Goal: Information Seeking & Learning: Learn about a topic

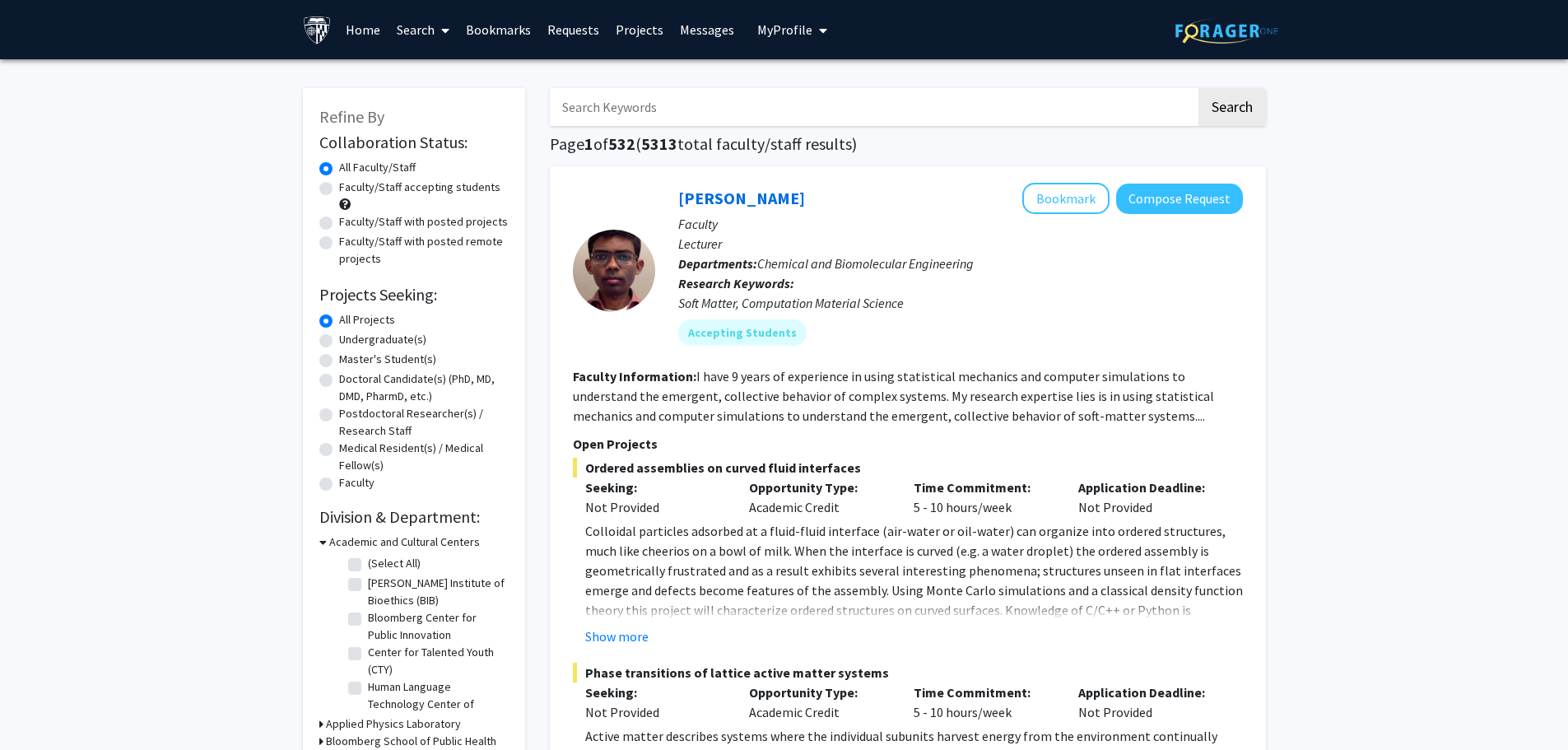
click at [844, 106] on input "Search Keywords" at bounding box center [873, 107] width 646 height 38
type input "clinical"
click at [1198, 88] on button "Search" at bounding box center [1232, 107] width 68 height 38
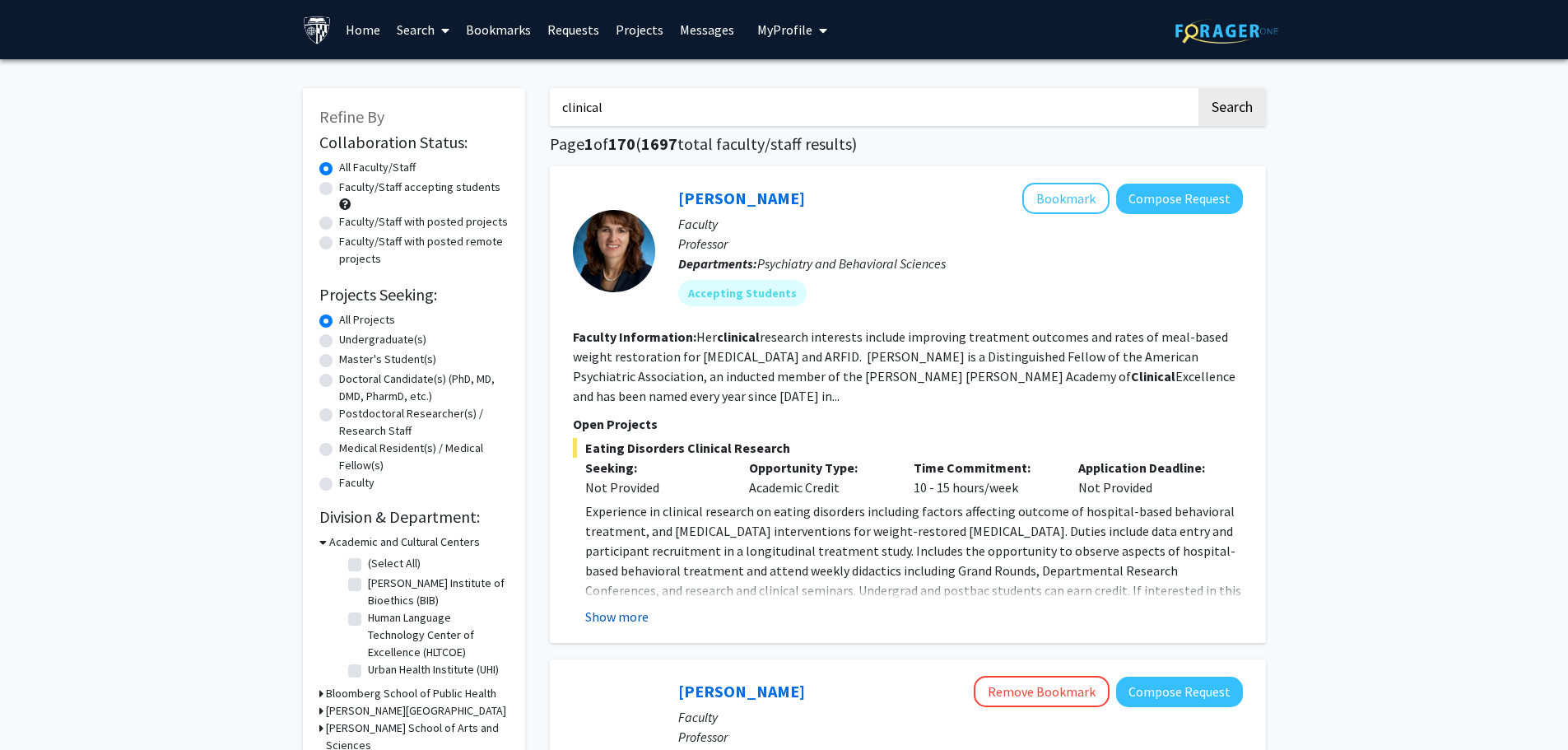
click at [629, 616] on button "Show more" at bounding box center [616, 616] width 63 height 20
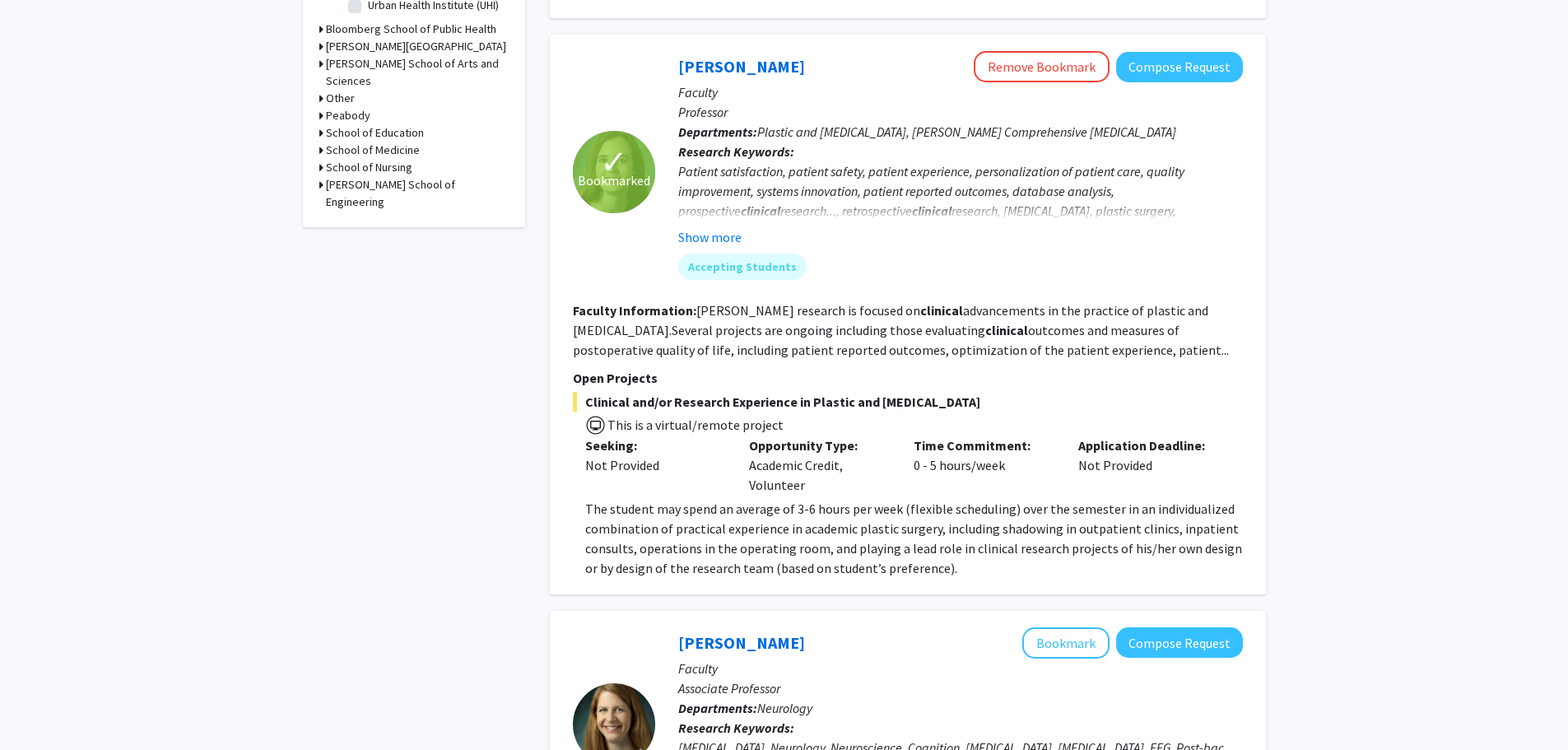
scroll to position [658, 0]
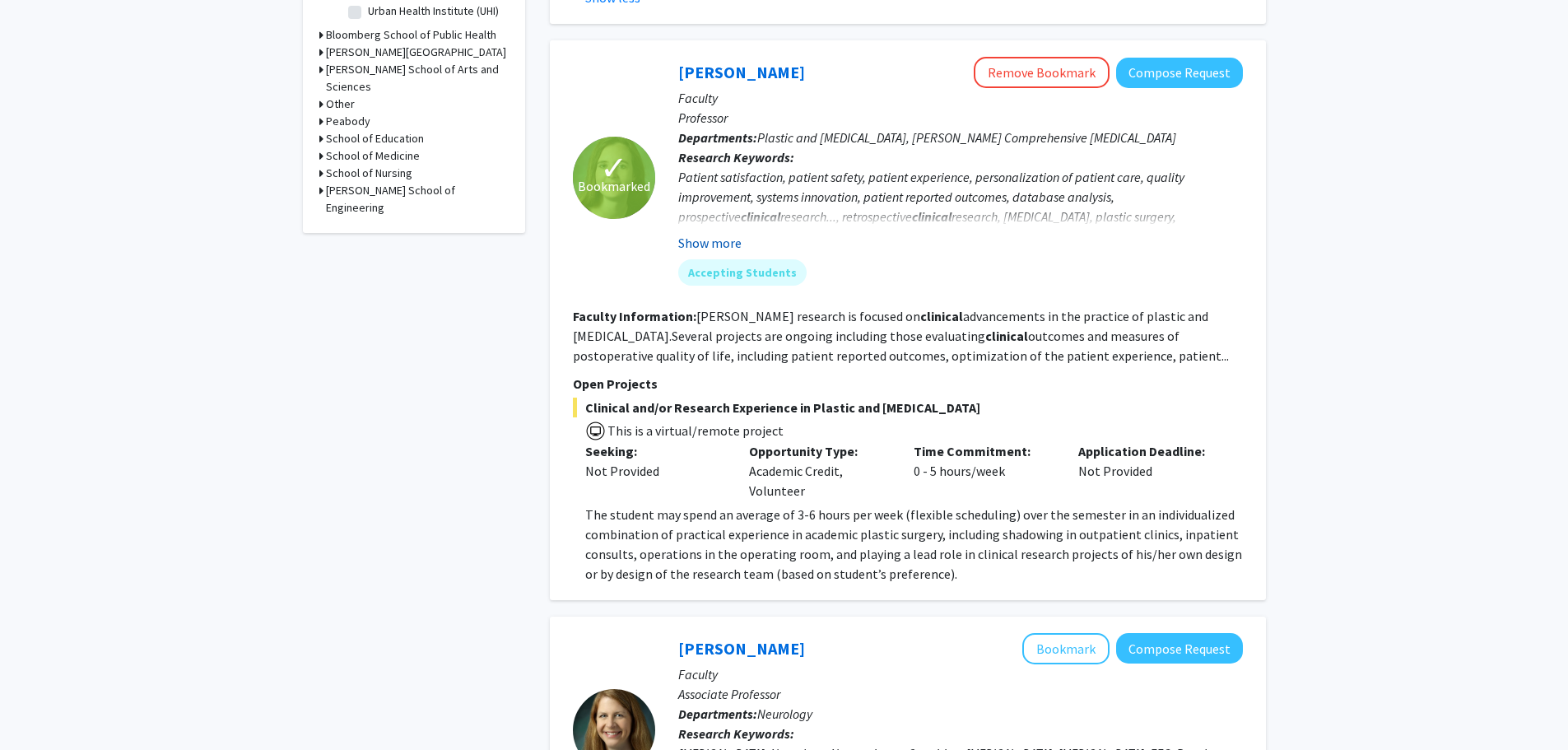
click at [724, 244] on button "Show more" at bounding box center [709, 242] width 63 height 20
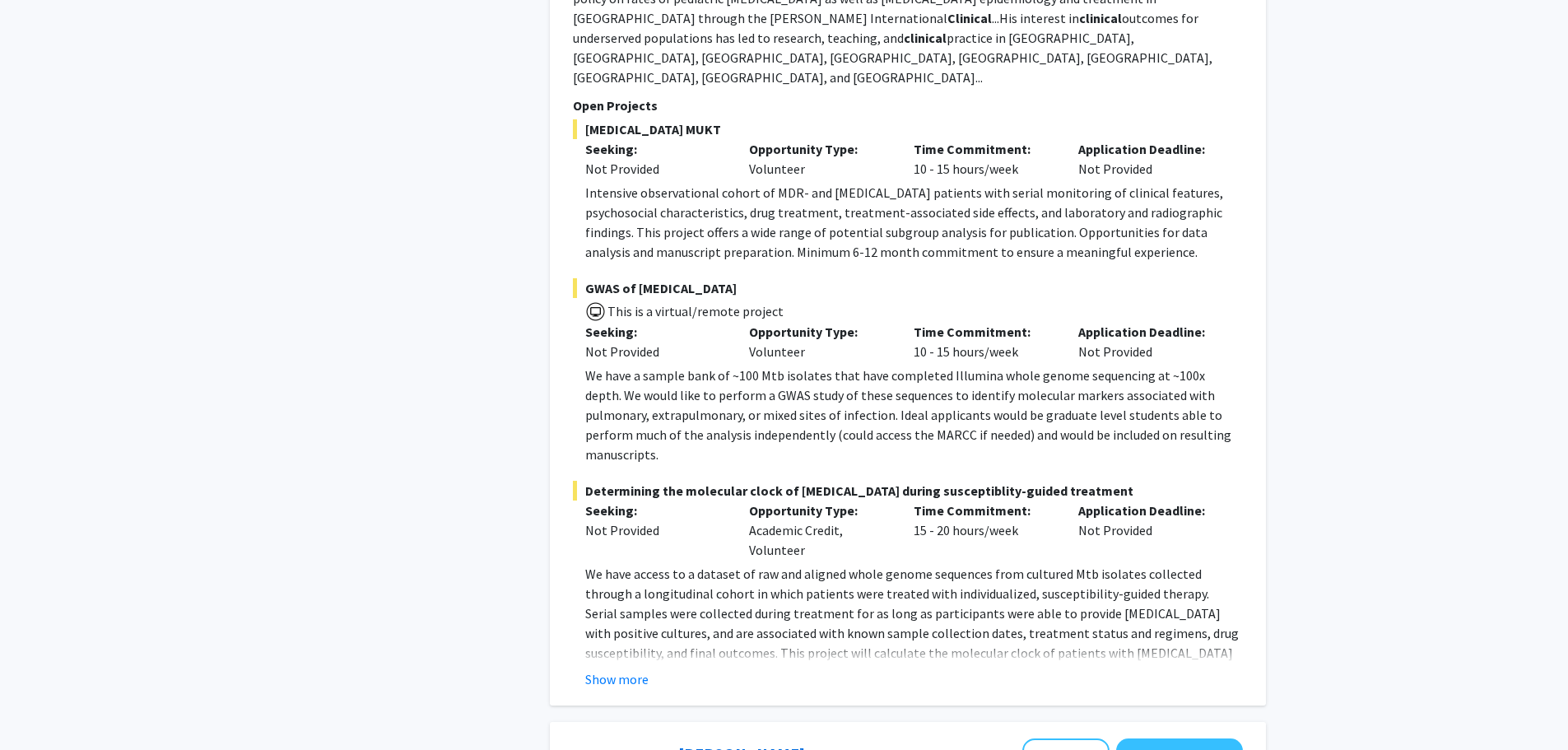
scroll to position [3539, 0]
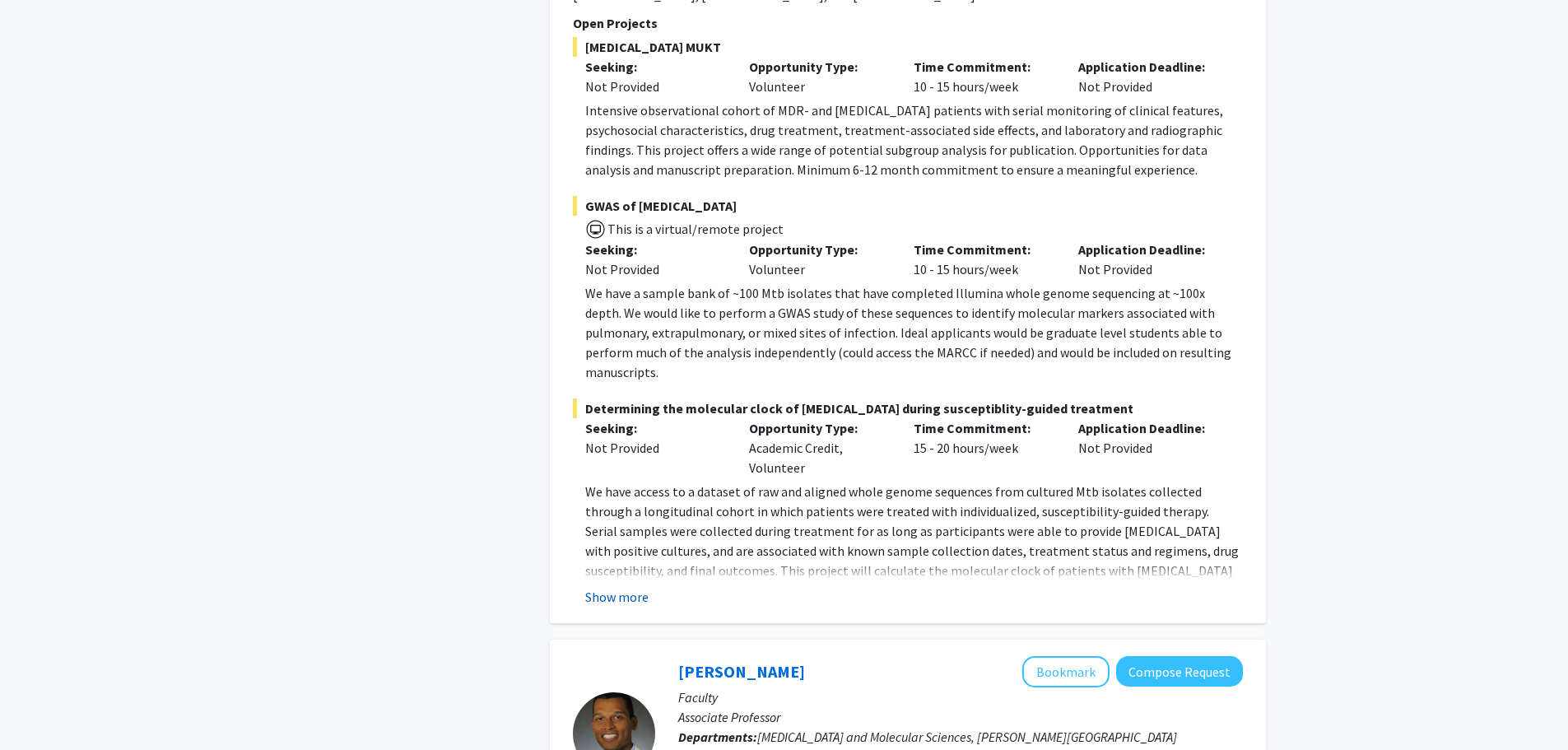
click at [626, 587] on button "Show more" at bounding box center [616, 596] width 63 height 20
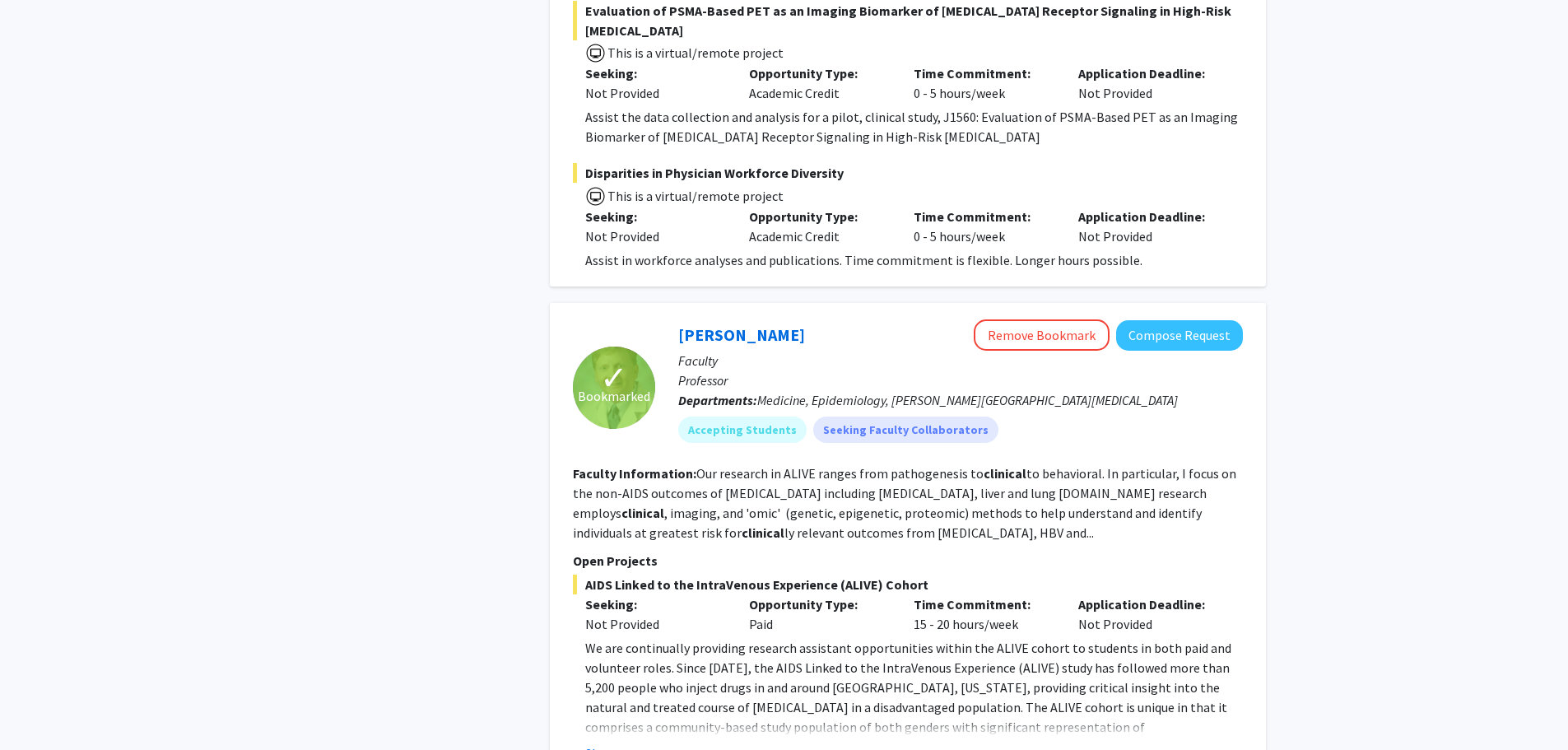
scroll to position [4691, 0]
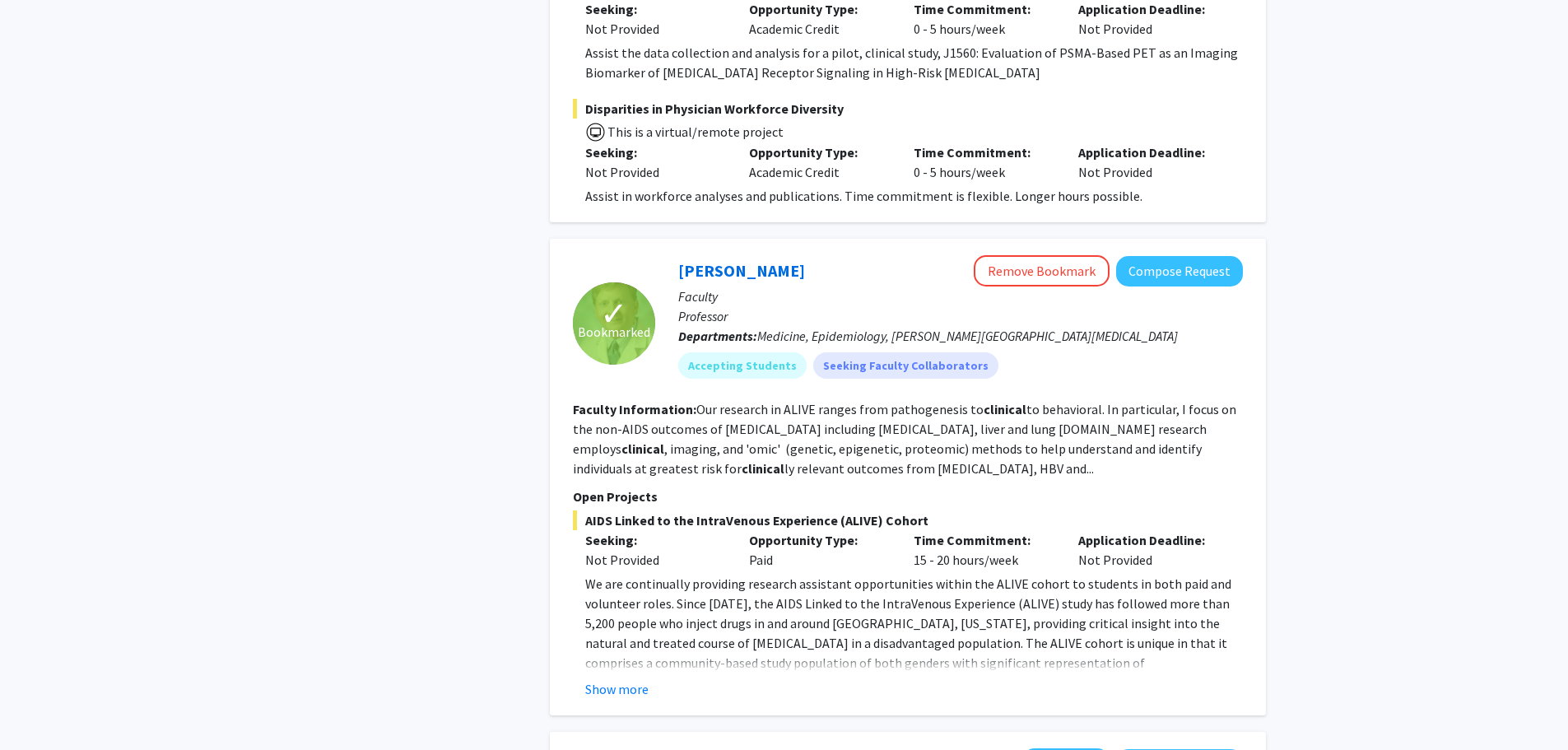
click at [609, 574] on fg-read-more "We are continually providing research assistant opportunities within the ALIVE …" at bounding box center [908, 636] width 670 height 125
click at [608, 679] on button "Show more" at bounding box center [616, 689] width 63 height 20
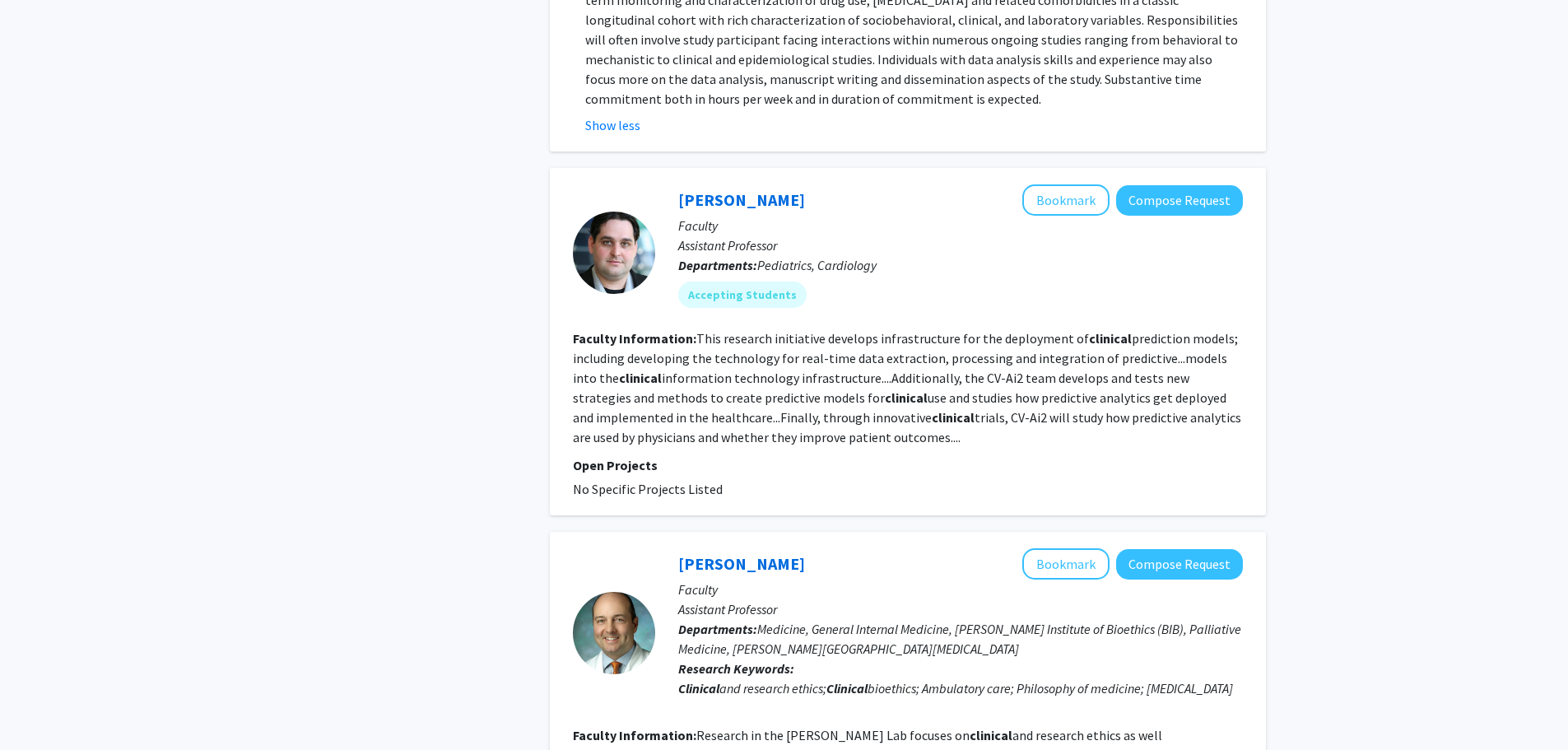
scroll to position [5500, 0]
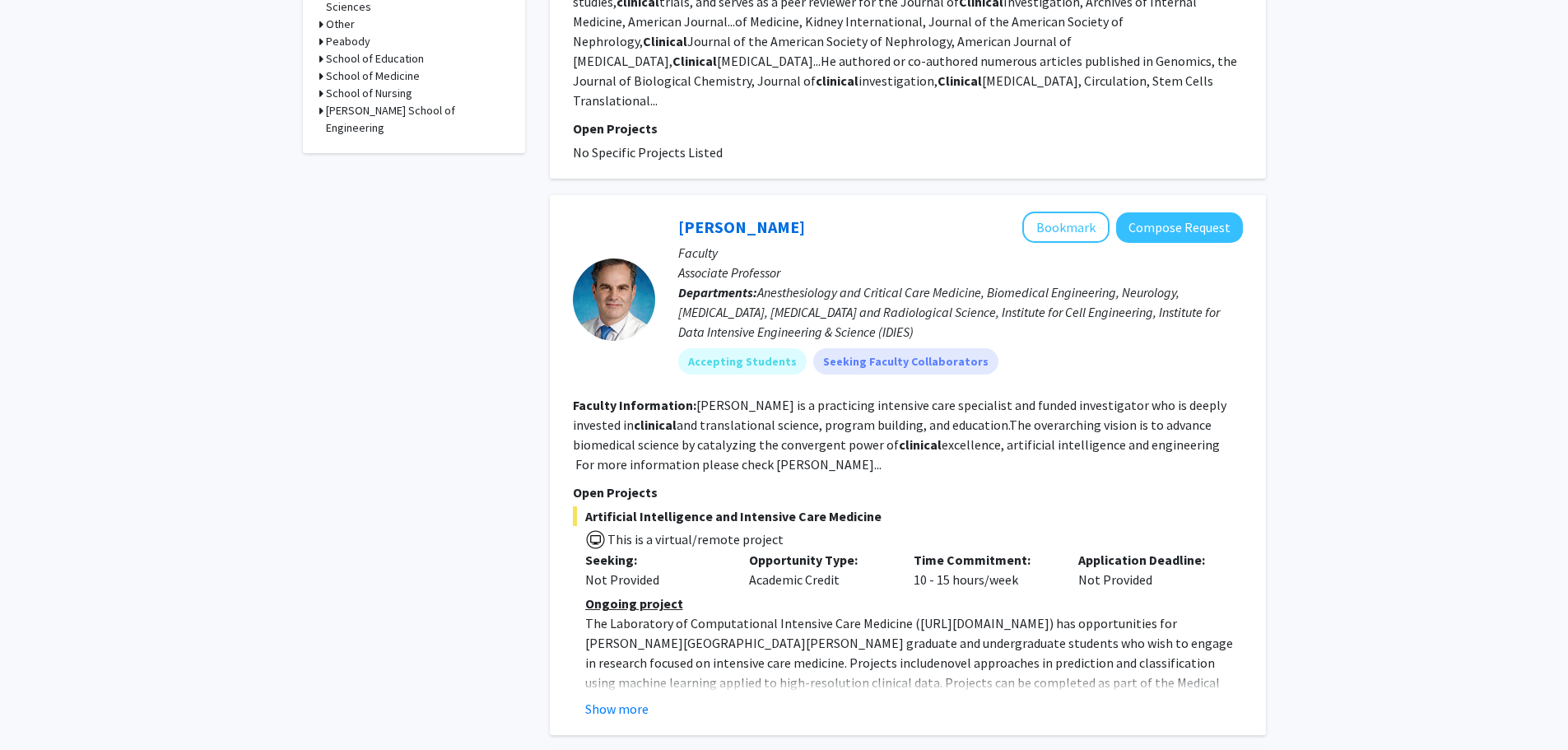
scroll to position [741, 0]
click at [642, 696] on button "Show more" at bounding box center [616, 706] width 63 height 20
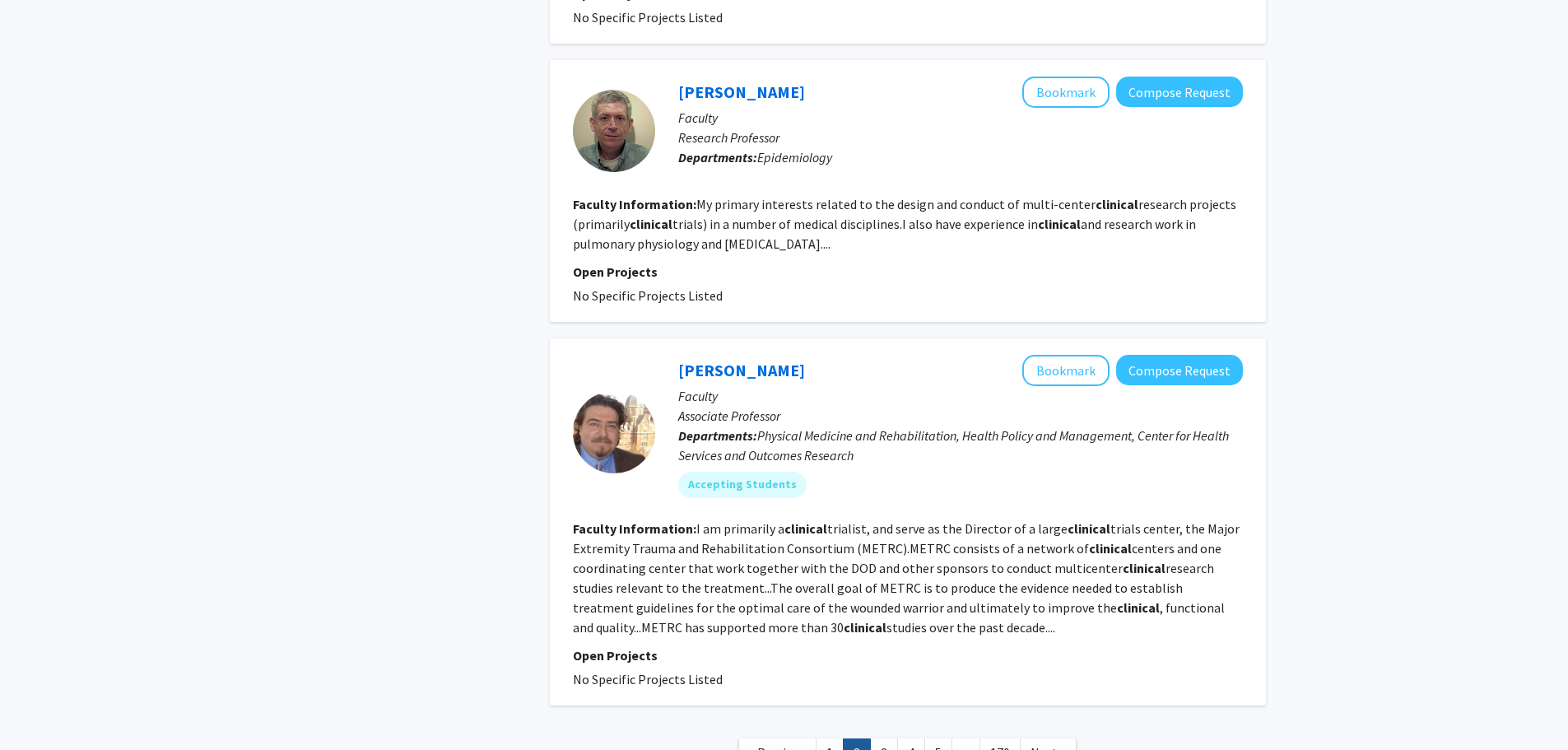
scroll to position [3334, 0]
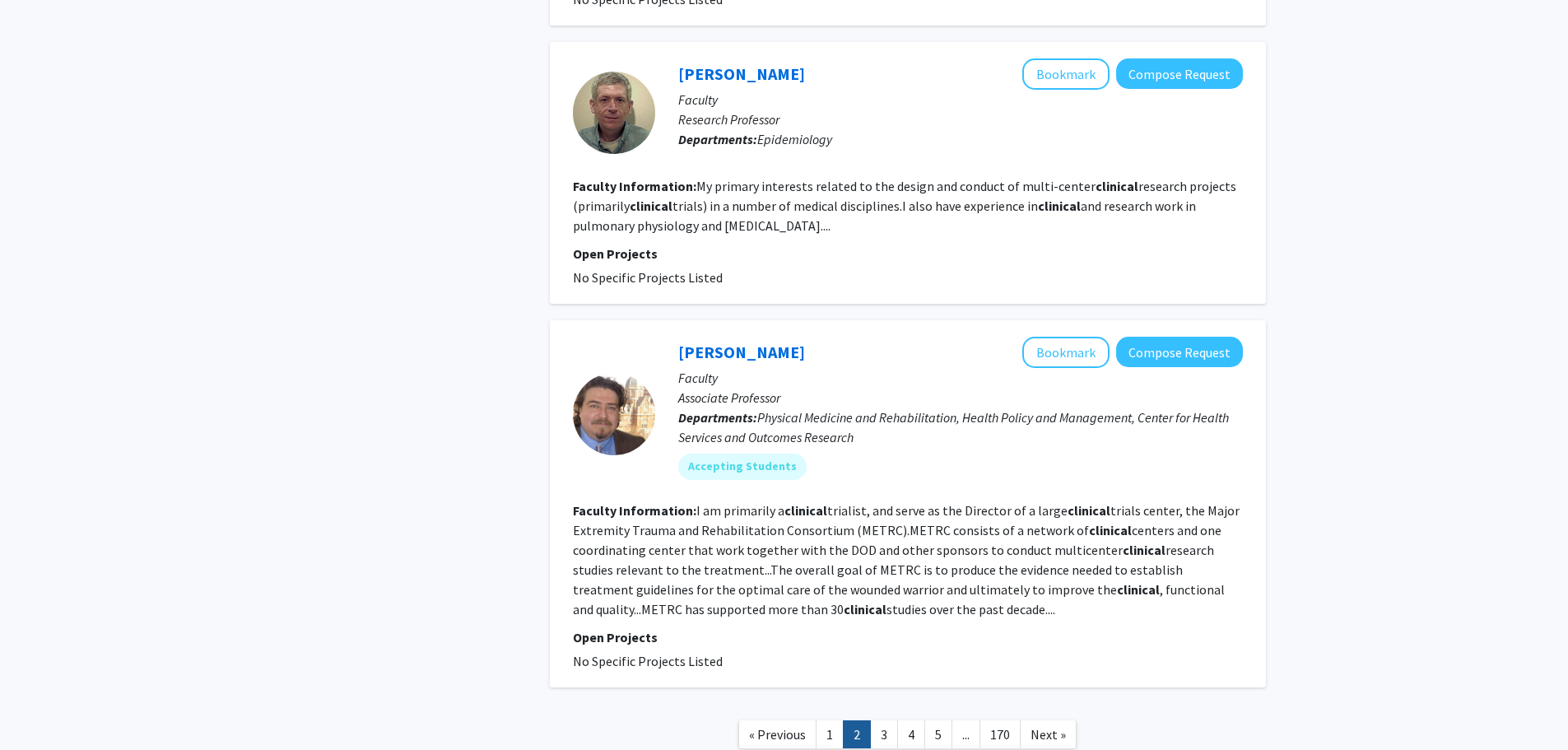
click at [904, 502] on fg-read-more "I am primarily a clinical trialist, and serve as the Director of a large clinic…" at bounding box center [906, 559] width 667 height 115
click at [882, 720] on link "3" at bounding box center [884, 734] width 28 height 29
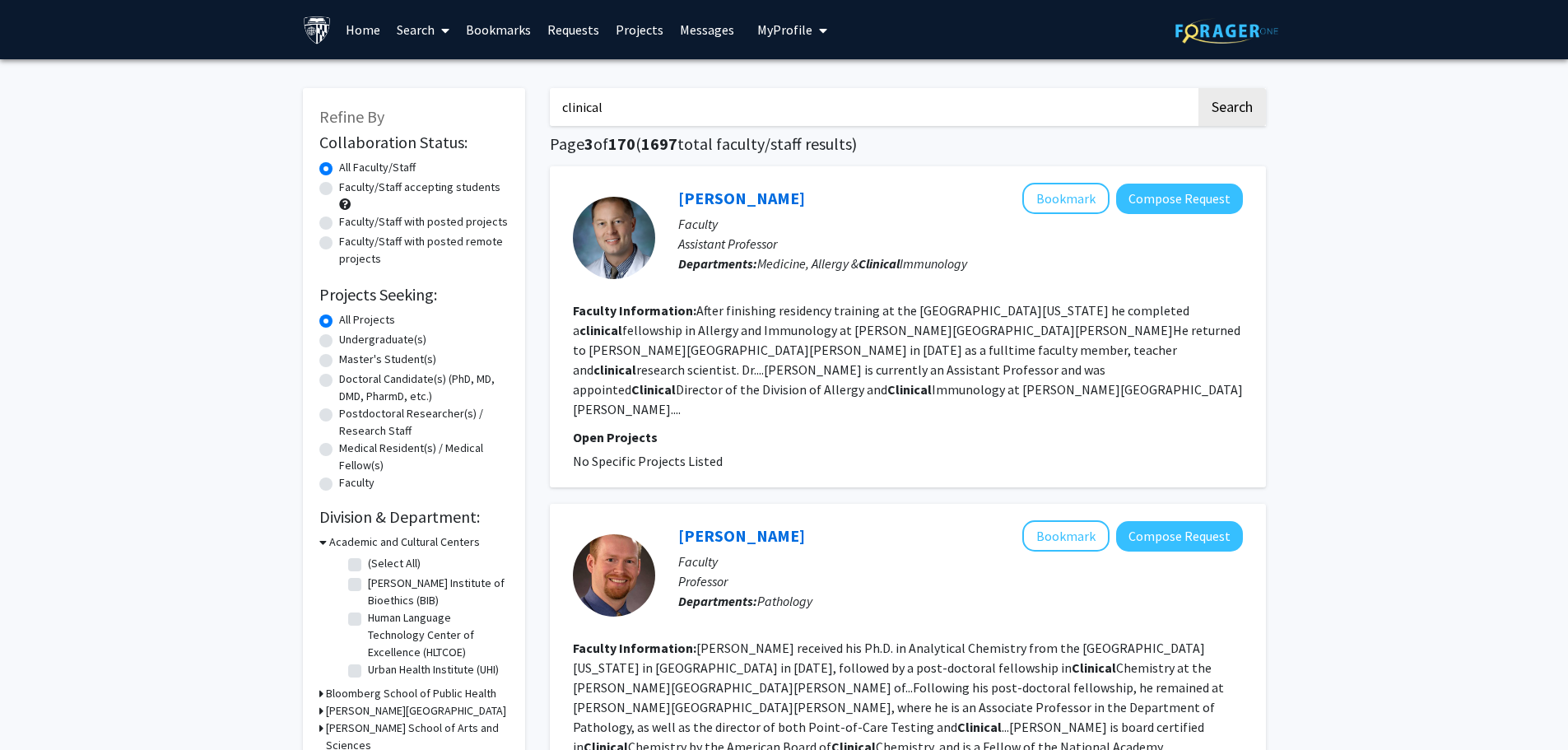
drag, startPoint x: 856, startPoint y: 114, endPoint x: 303, endPoint y: 110, distance: 553.0
click at [1198, 88] on button "Search" at bounding box center [1232, 107] width 68 height 38
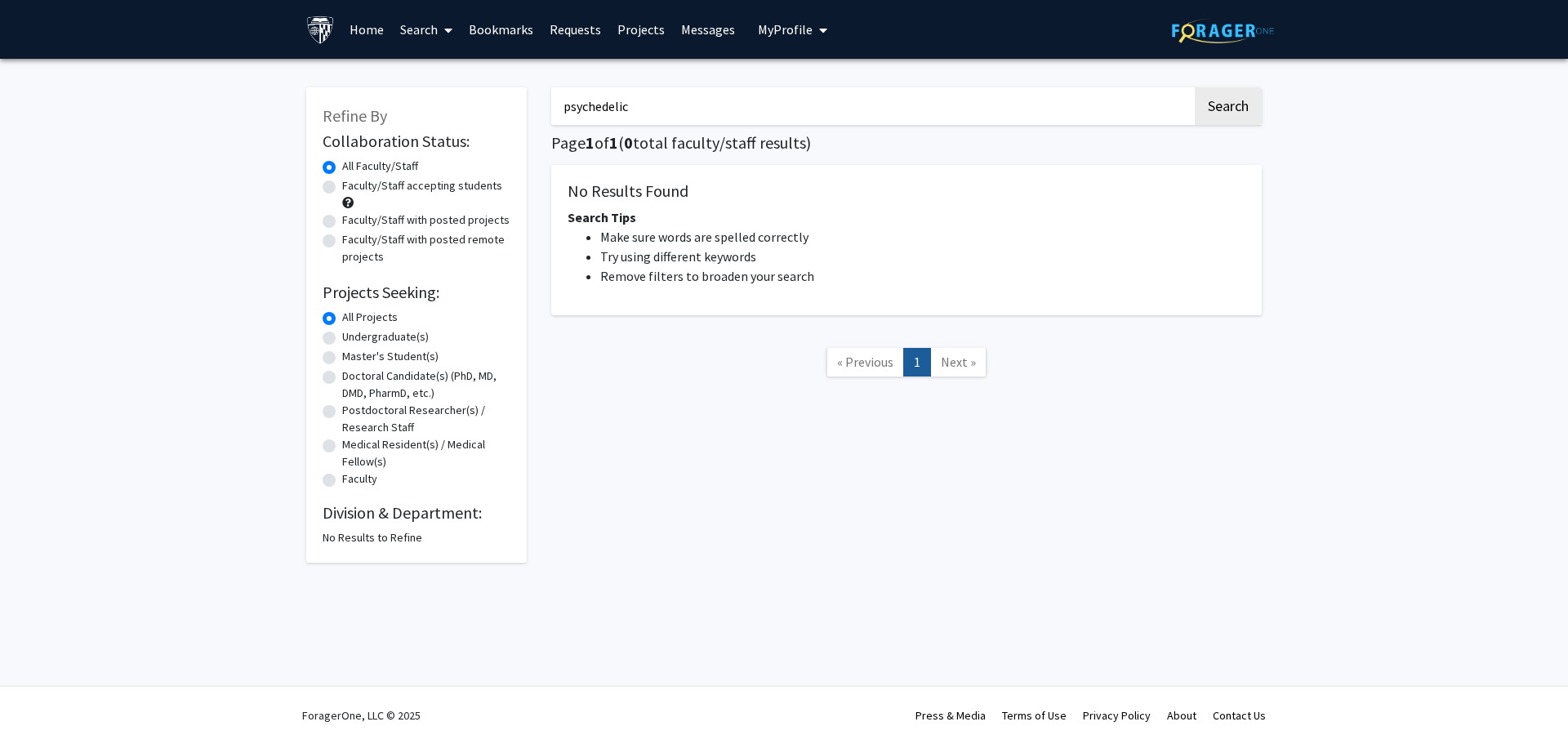
type input "psychedelic"
click at [1194, 87] on button "Search" at bounding box center [1228, 106] width 67 height 37
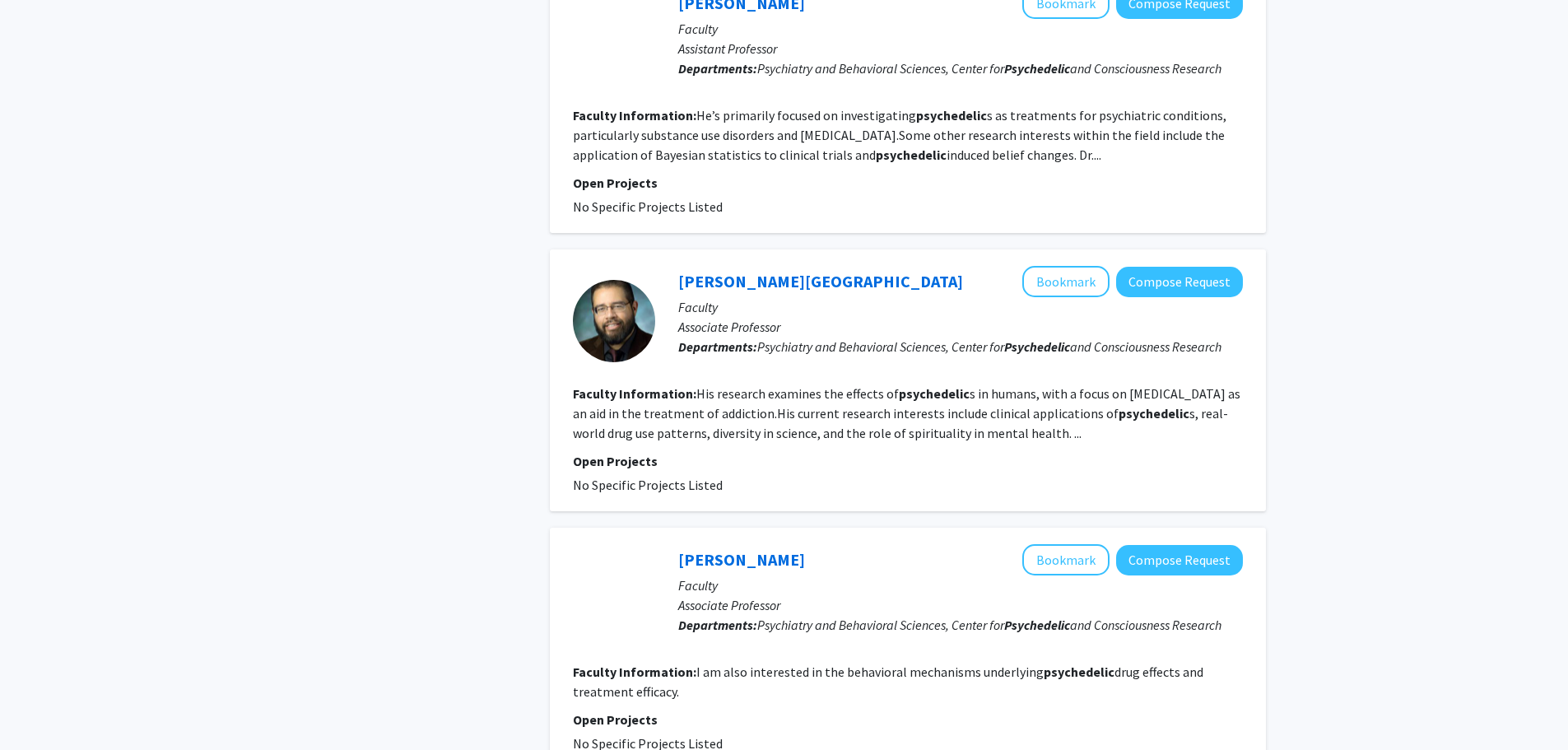
scroll to position [906, 0]
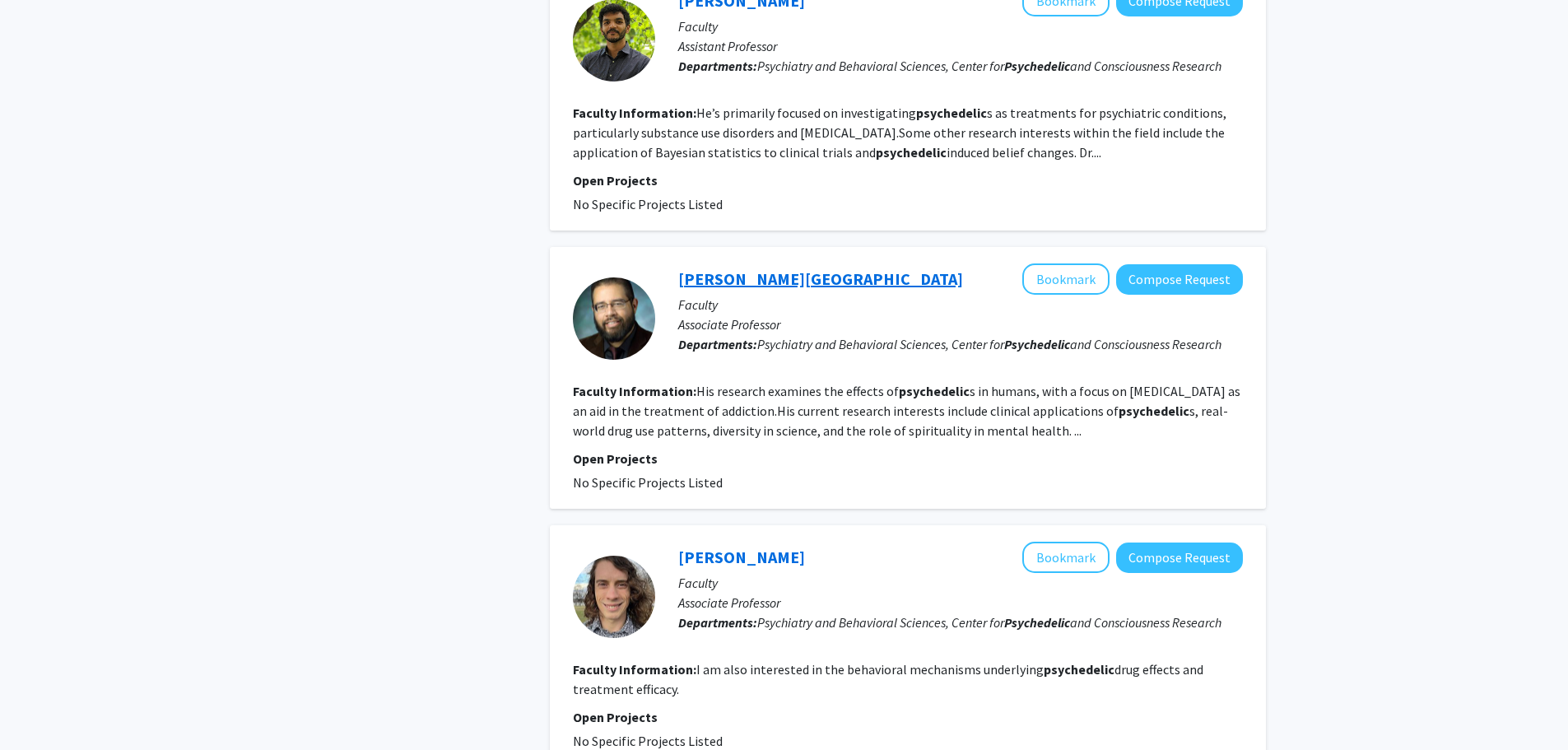
click at [725, 285] on link "[PERSON_NAME][GEOGRAPHIC_DATA]" at bounding box center [821, 278] width 285 height 21
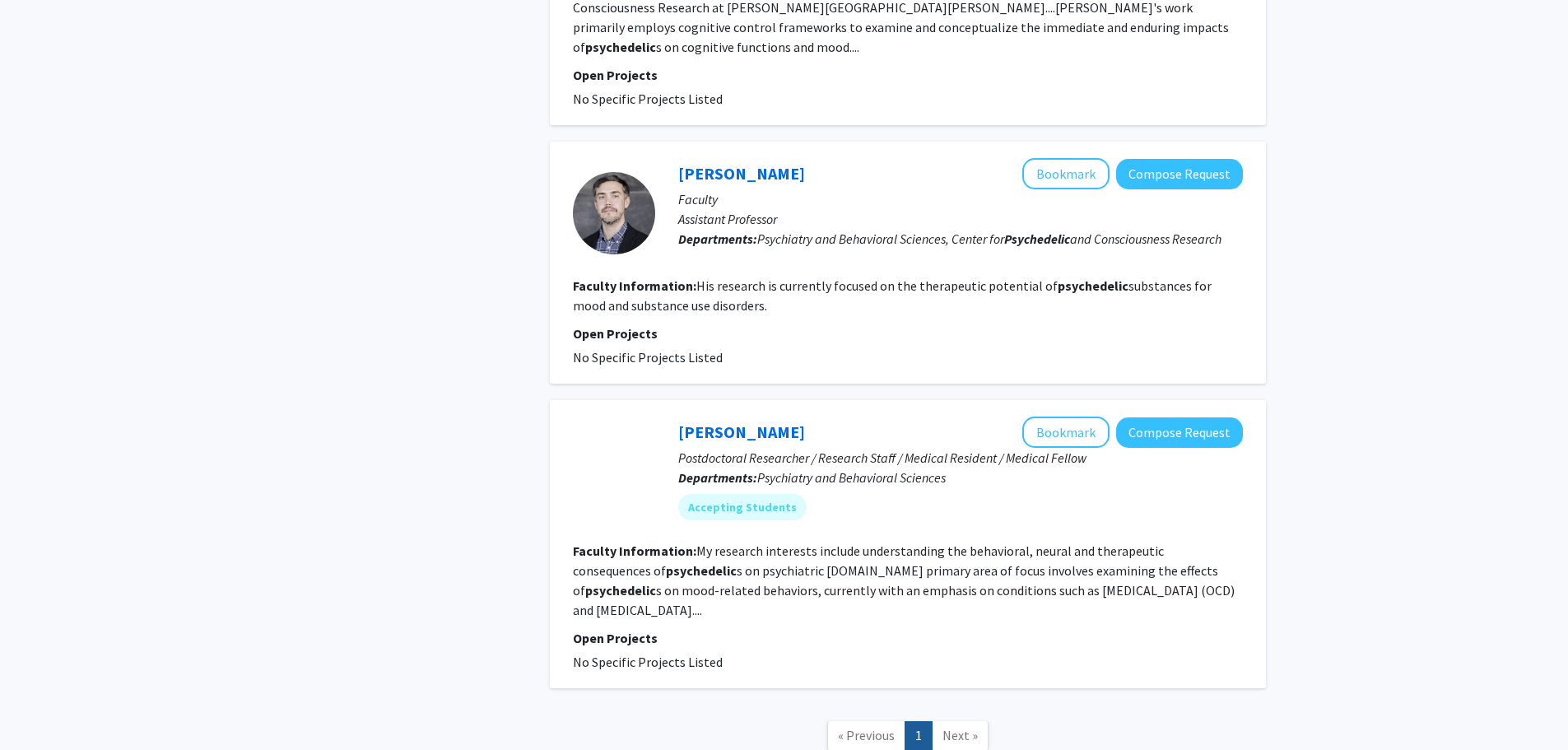
scroll to position [1892, 0]
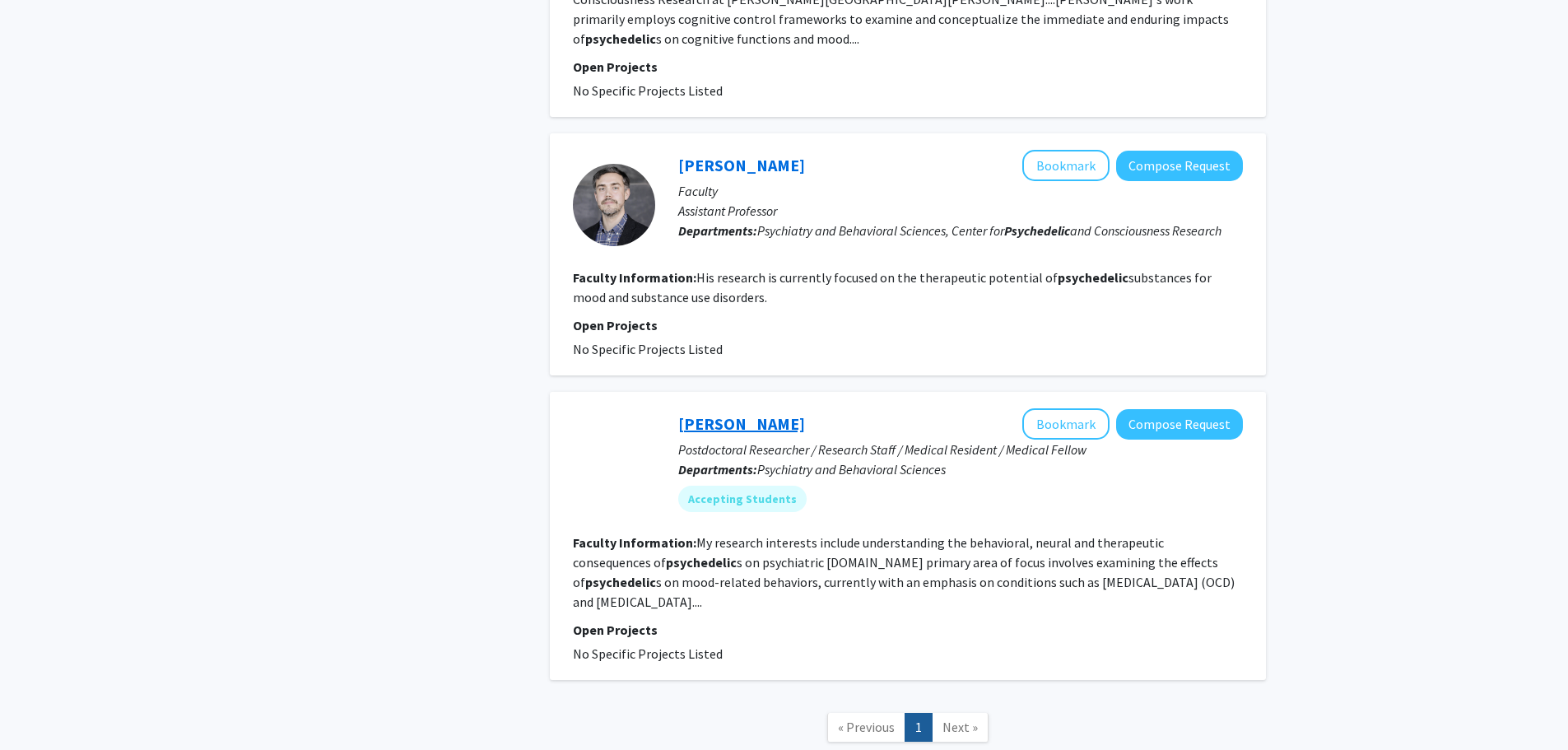
click at [710, 413] on link "[PERSON_NAME]" at bounding box center [742, 424] width 126 height 21
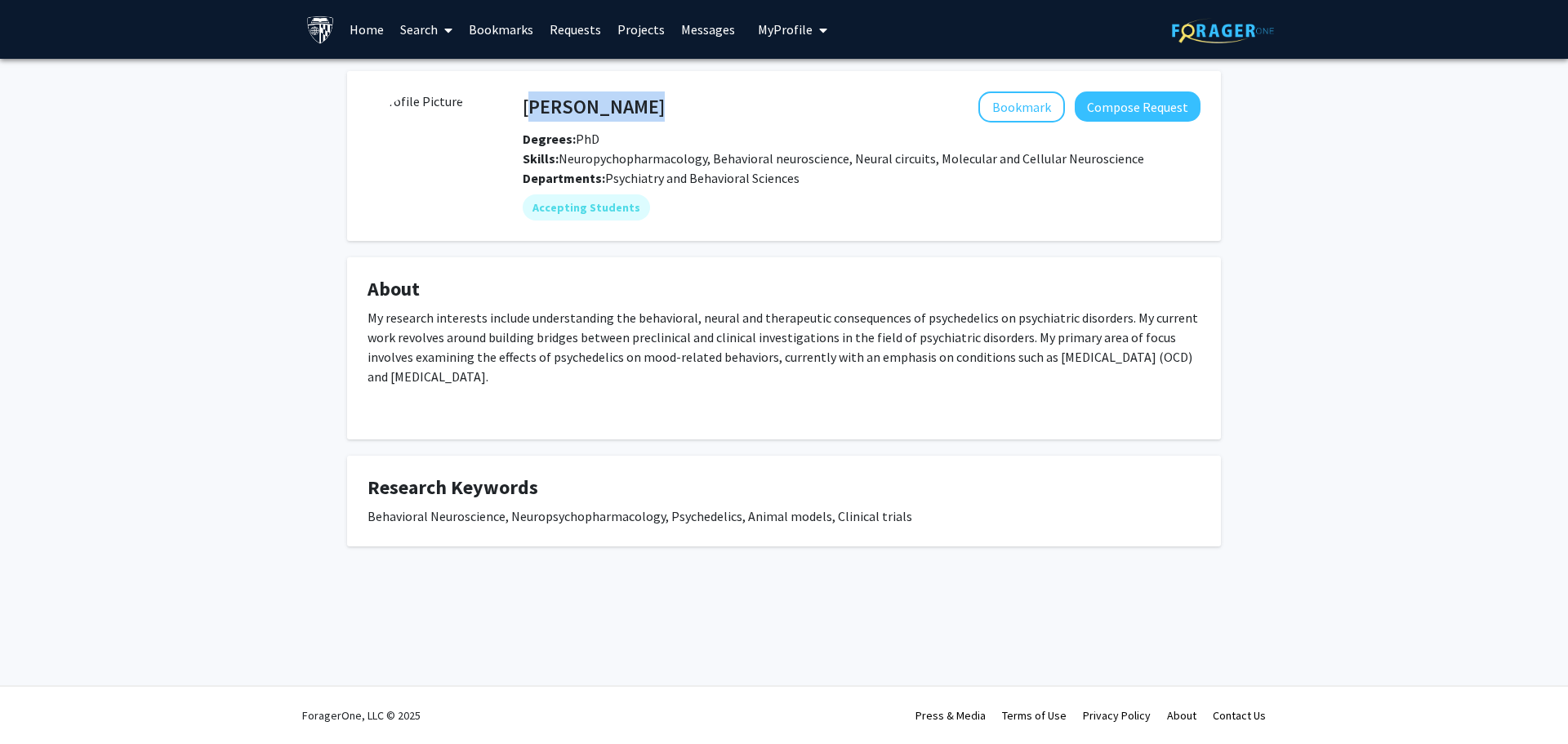
drag, startPoint x: 522, startPoint y: 111, endPoint x: 702, endPoint y: 119, distance: 180.2
click at [702, 119] on div "[PERSON_NAME] Bookmark Compose Request" at bounding box center [861, 107] width 702 height 31
copy h4 "[PERSON_NAME]"
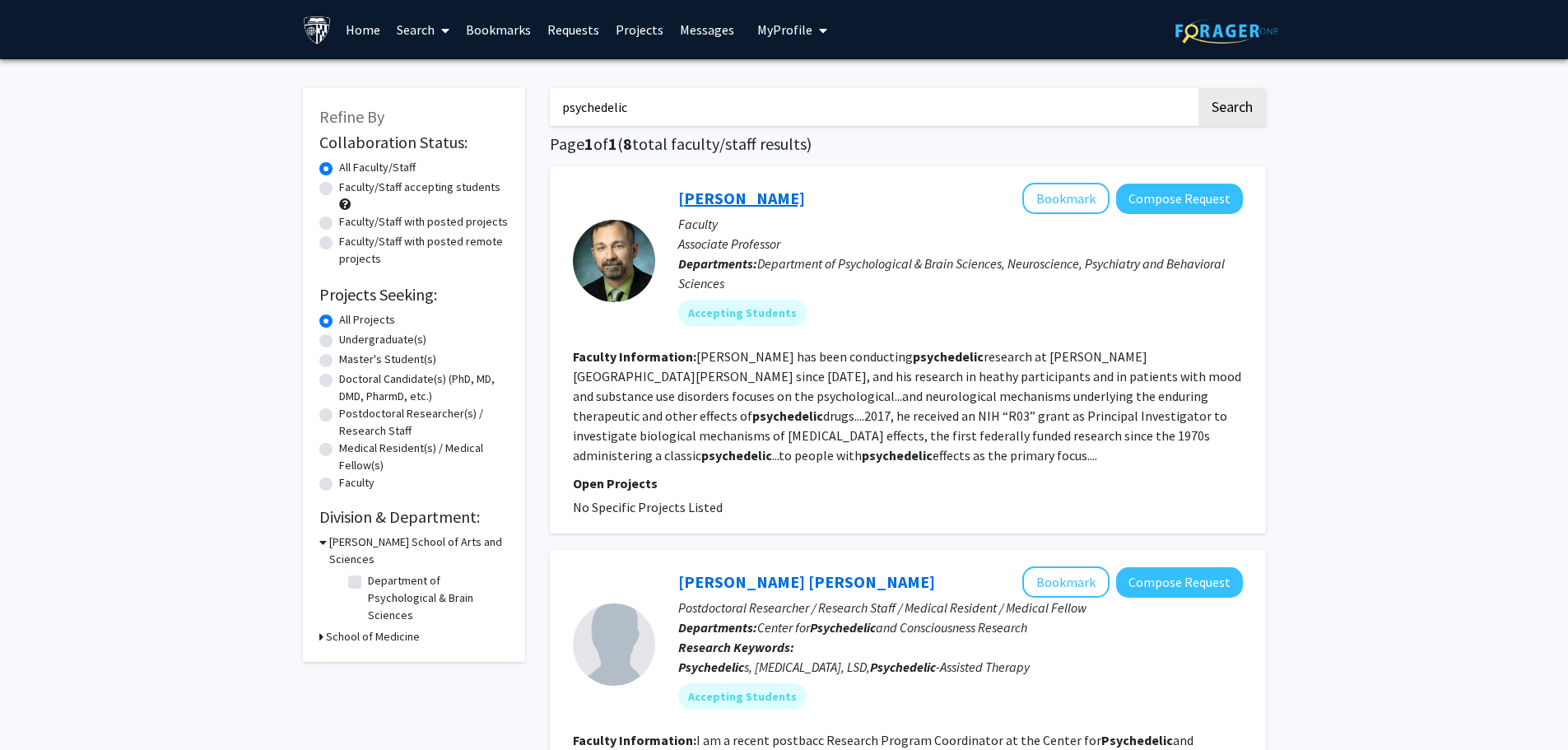
click at [718, 203] on link "[PERSON_NAME]" at bounding box center [742, 198] width 126 height 21
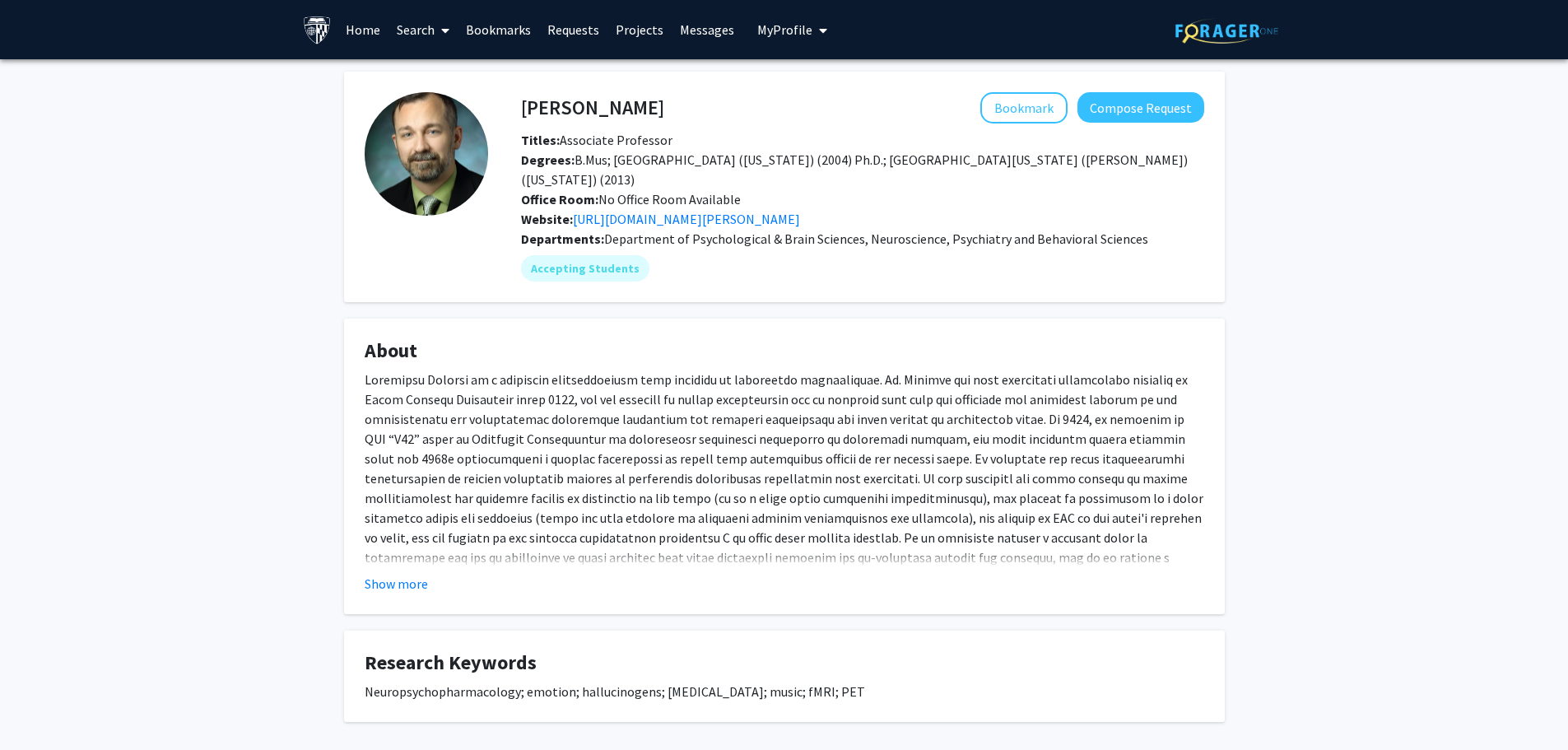
click at [390, 574] on fg-card "About Show more" at bounding box center [784, 466] width 880 height 295
click at [390, 574] on button "Show more" at bounding box center [395, 583] width 63 height 20
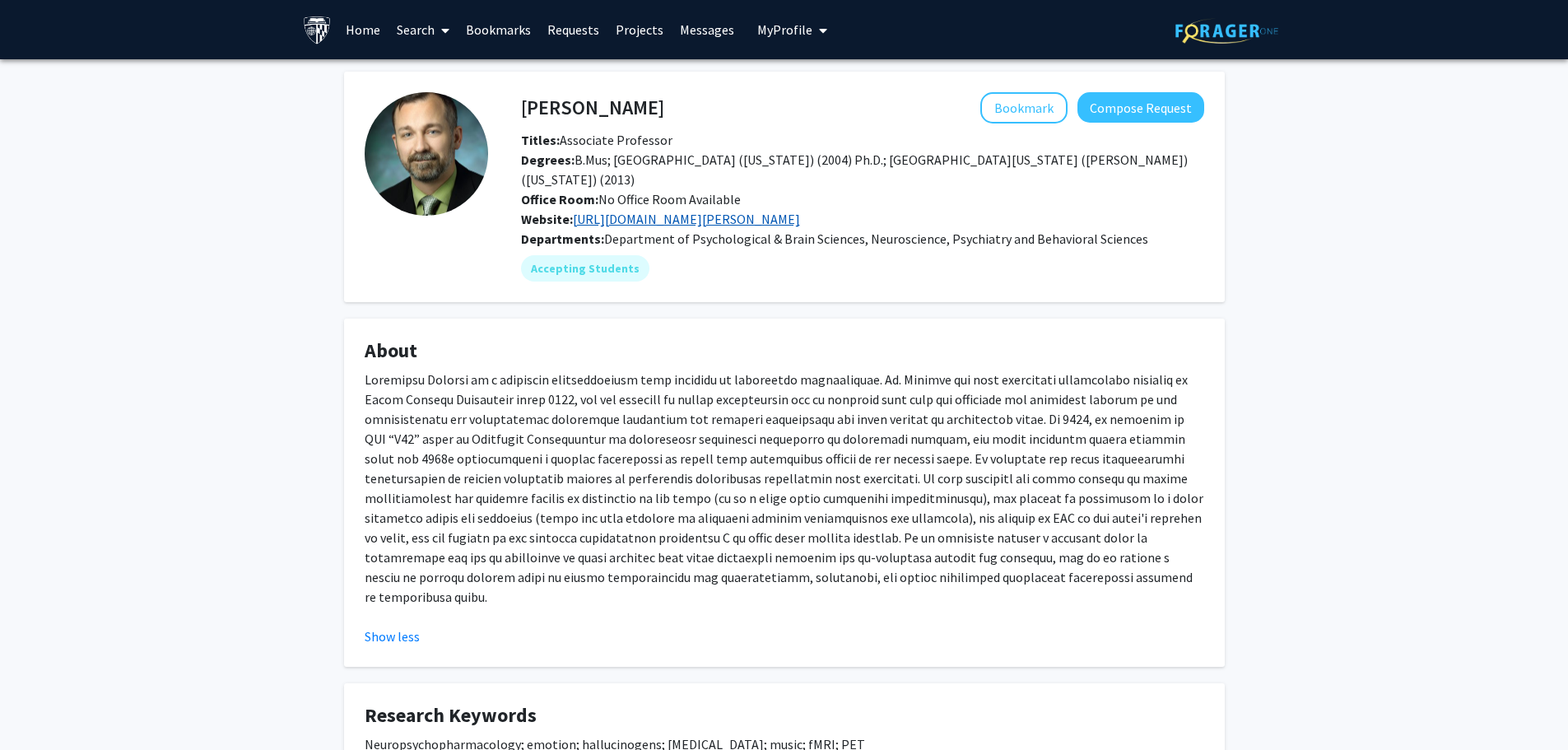
click at [599, 210] on link "[URL][DOMAIN_NAME][PERSON_NAME]" at bounding box center [686, 218] width 227 height 16
